Goal: Communication & Community: Answer question/provide support

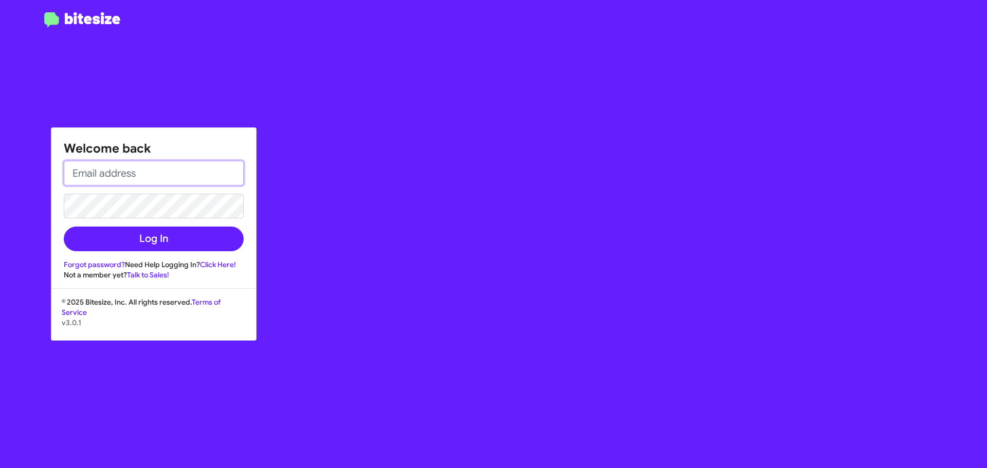
click at [187, 176] on input "email" at bounding box center [154, 173] width 180 height 25
type input "[EMAIL_ADDRESS][DOMAIN_NAME]"
click at [112, 265] on link "Forgot password?" at bounding box center [94, 264] width 61 height 9
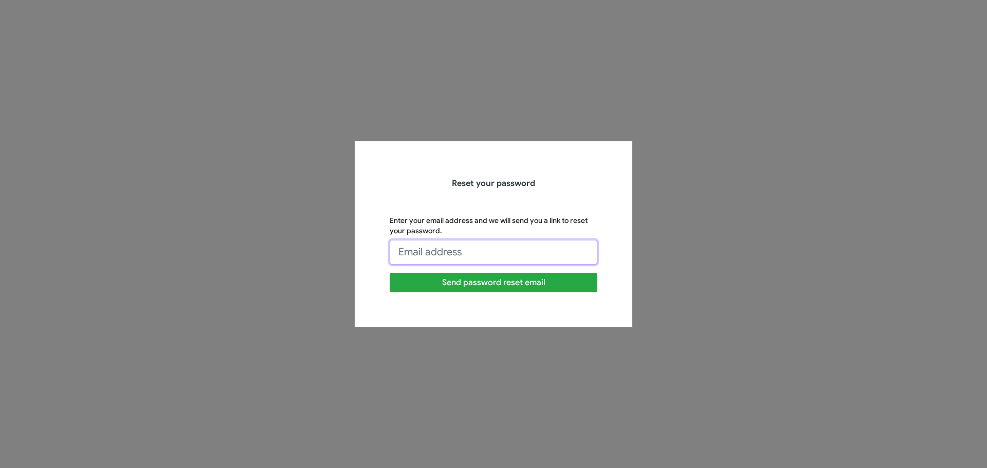
click at [418, 251] on input "Enter your email address and we will send you a link to reset your password." at bounding box center [494, 252] width 208 height 25
click at [476, 185] on h3 "Reset your password" at bounding box center [494, 183] width 208 height 14
click at [651, 105] on app-forgot-password "Reset your password Enter your email address and we will send you a link to res…" at bounding box center [493, 234] width 987 height 468
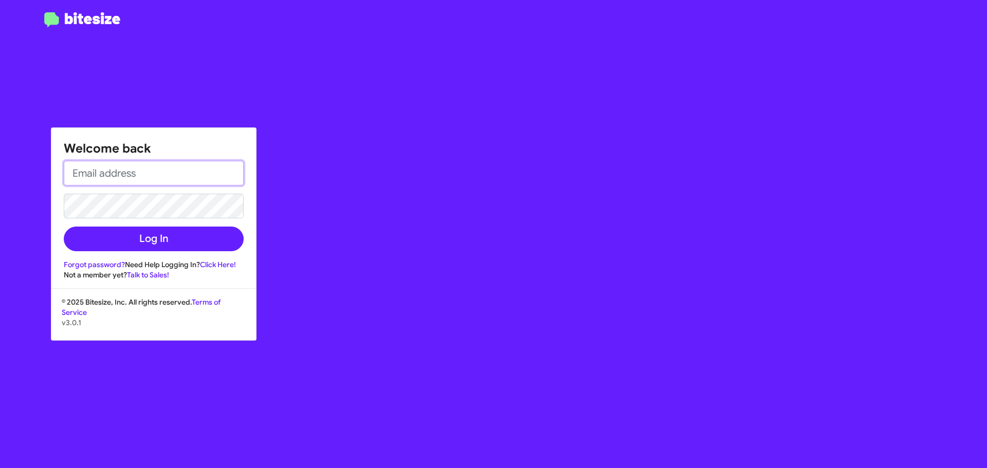
click at [114, 178] on input "email" at bounding box center [154, 173] width 180 height 25
type input "[EMAIL_ADDRESS][DOMAIN_NAME]"
click at [64, 227] on button "Log In" at bounding box center [154, 239] width 180 height 25
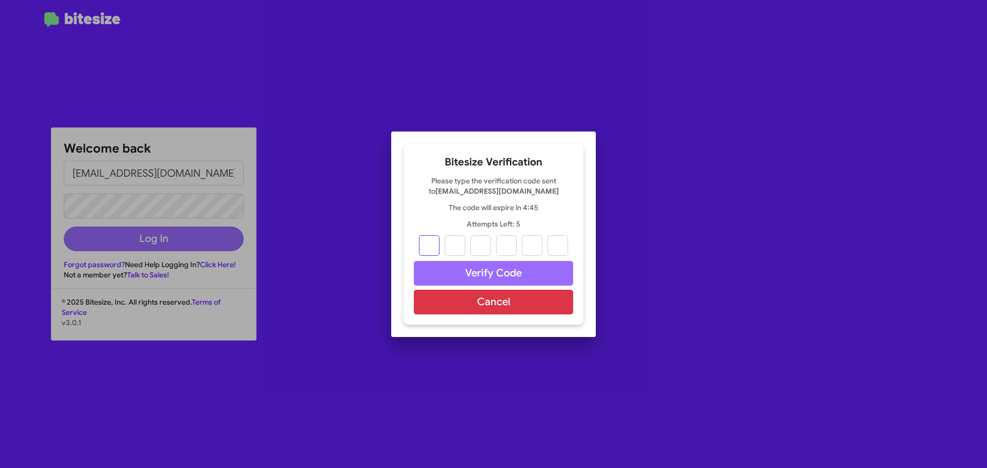
click at [428, 246] on input "text" at bounding box center [429, 245] width 21 height 21
paste input "8"
type input "5"
type input "2"
type input "8"
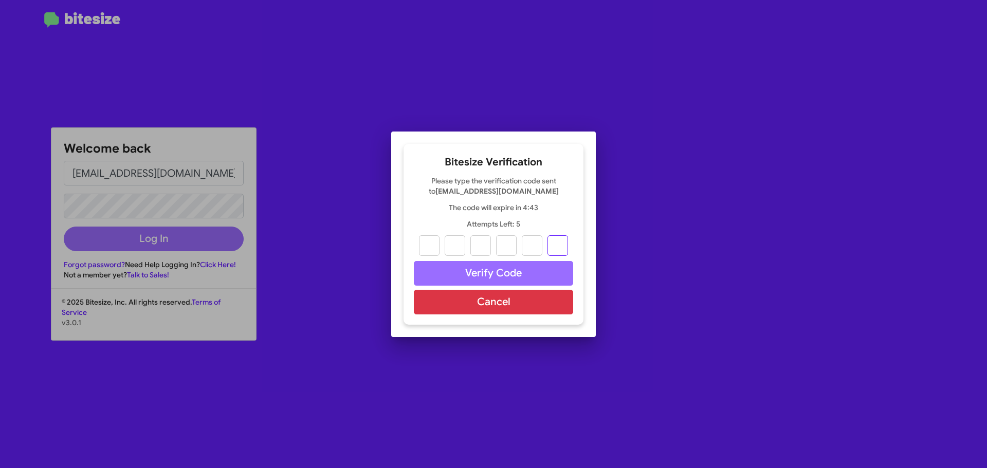
type input "6"
type input "1"
type input "8"
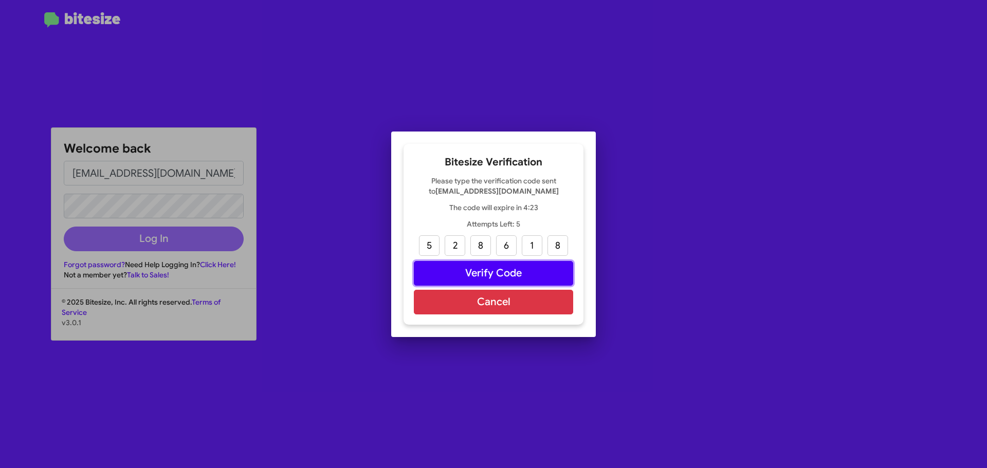
click at [561, 266] on button "Verify Code" at bounding box center [493, 273] width 159 height 25
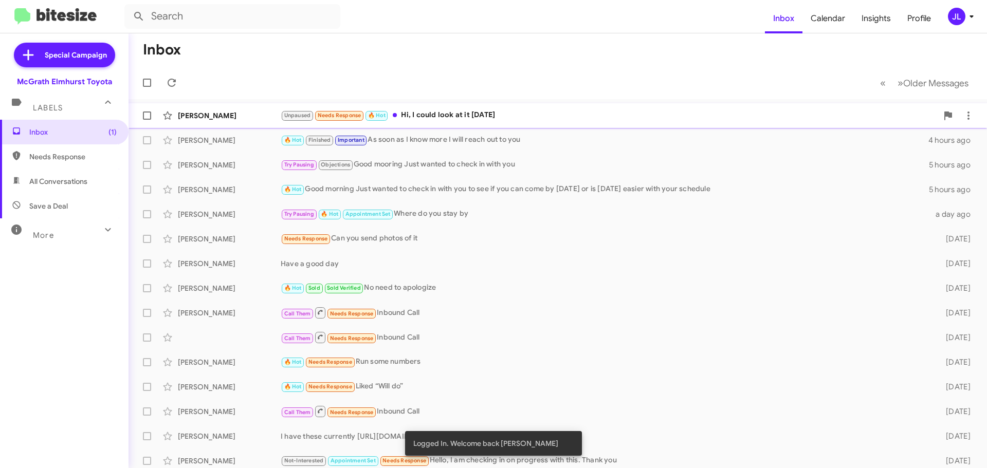
click at [583, 106] on div "[PERSON_NAME] Unpaused Needs Response 🔥 Hot Hi, I could look at it [DATE]" at bounding box center [558, 115] width 842 height 21
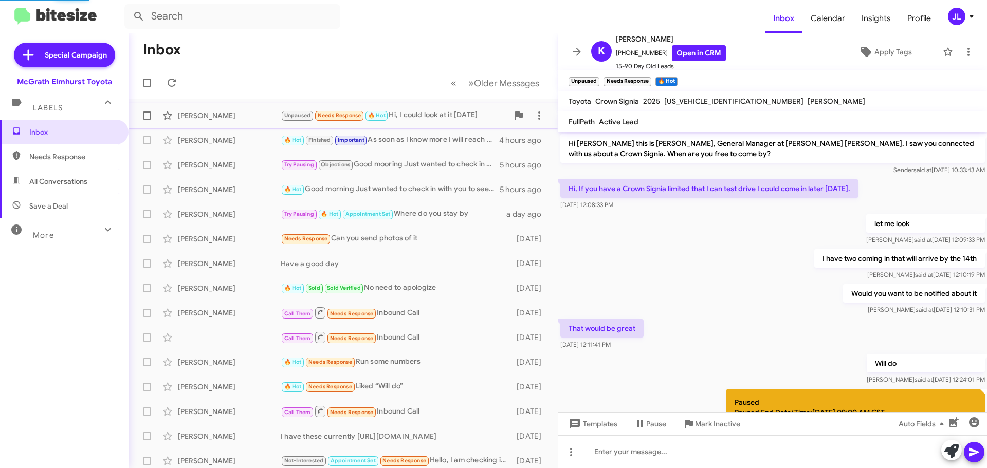
scroll to position [157, 0]
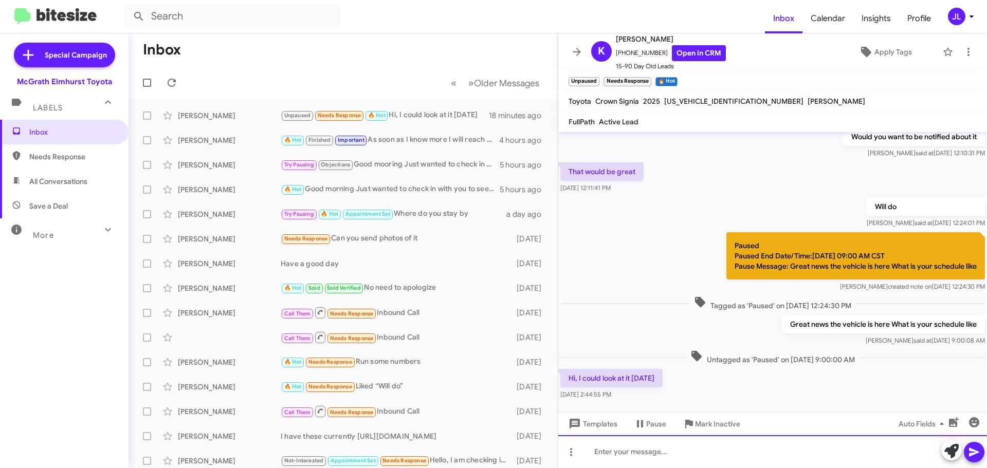
click at [628, 452] on div at bounding box center [772, 451] width 429 height 33
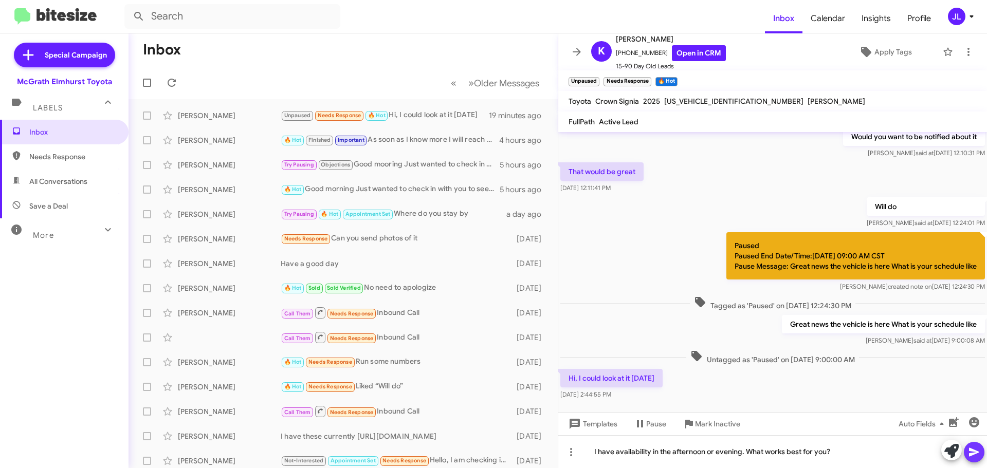
click at [980, 453] on icon at bounding box center [974, 452] width 12 height 12
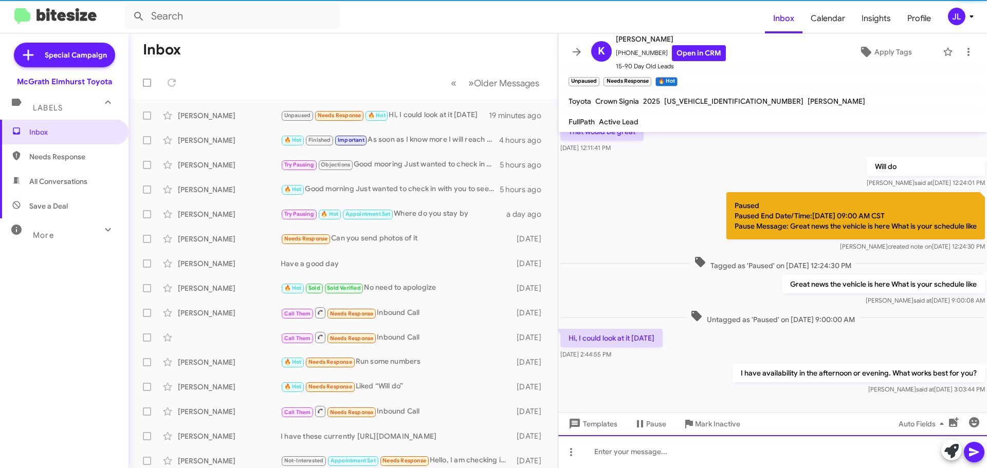
scroll to position [215, 0]
